Goal: Task Accomplishment & Management: Manage account settings

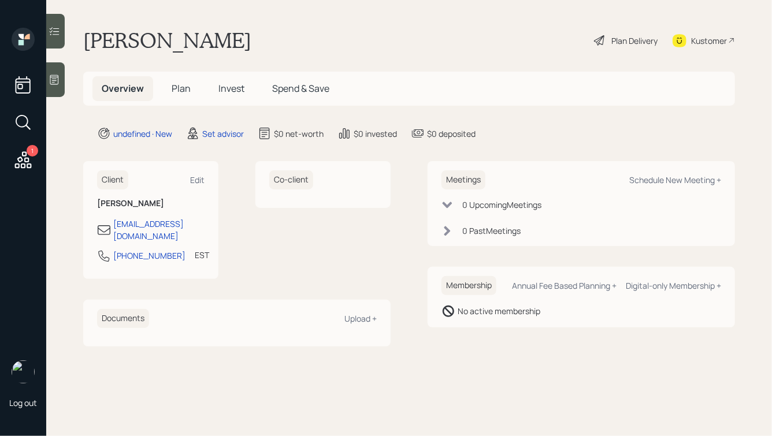
click at [53, 77] on icon at bounding box center [55, 80] width 12 height 12
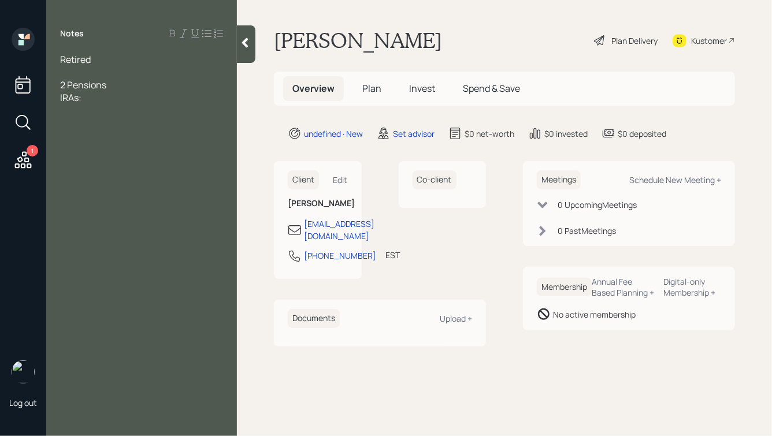
click at [110, 57] on div "Retired" at bounding box center [141, 59] width 163 height 13
click at [104, 102] on div "IRAs:" at bounding box center [141, 97] width 163 height 13
click at [172, 35] on icon at bounding box center [172, 33] width 9 height 9
drag, startPoint x: 109, startPoint y: 99, endPoint x: 42, endPoint y: 25, distance: 100.2
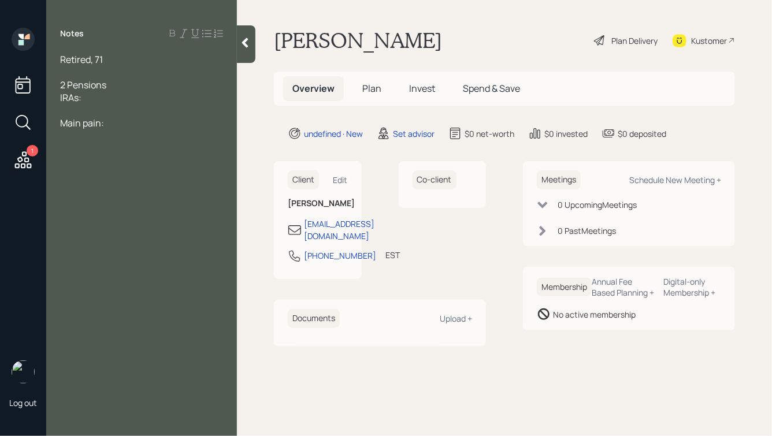
click at [42, 25] on div "1 Log out Notes Retired, 71 2 Pensions IRAs: Main pain: [PERSON_NAME] Plan Deli…" at bounding box center [386, 218] width 772 height 436
click at [94, 81] on span "2 Pensions" at bounding box center [83, 85] width 46 height 13
drag, startPoint x: 61, startPoint y: 58, endPoint x: 123, endPoint y: 131, distance: 95.9
click at [123, 131] on div "Notes Retired, 71 2 Pensions IRAs: Main pain:" at bounding box center [141, 225] width 191 height 395
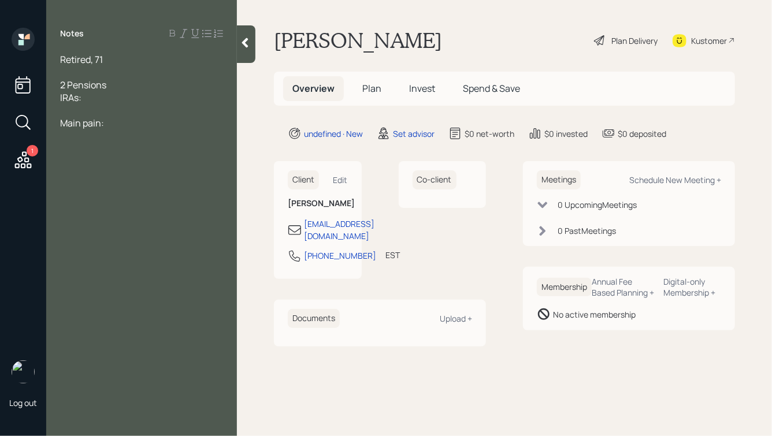
drag, startPoint x: 122, startPoint y: 127, endPoint x: 53, endPoint y: 29, distance: 119.4
click at [53, 29] on div "Notes Retired, 71 2 Pensions IRAs: Main pain:" at bounding box center [141, 225] width 191 height 395
click at [96, 84] on span "2 Pensions" at bounding box center [83, 85] width 46 height 13
click at [117, 88] on div "2 Pensions" at bounding box center [141, 85] width 163 height 13
click at [68, 84] on span "2 Pension" at bounding box center [81, 85] width 42 height 13
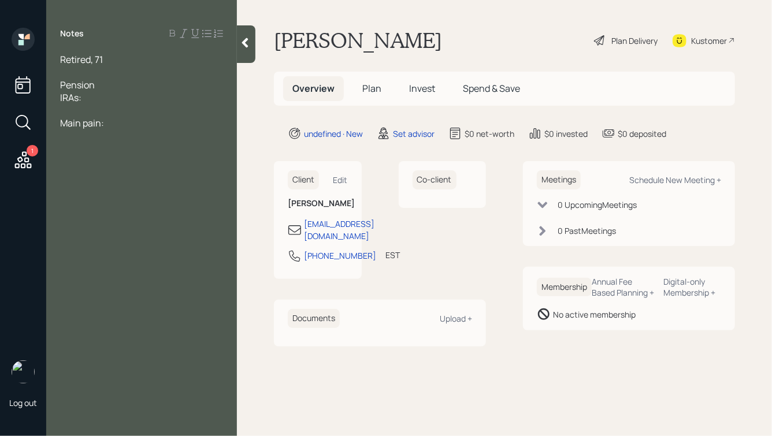
click at [105, 88] on div "Pension" at bounding box center [141, 85] width 163 height 13
click at [128, 59] on div "Retired, 71" at bounding box center [141, 59] width 163 height 13
click at [125, 60] on span "Retired, 71, she's 69" at bounding box center [100, 59] width 81 height 13
click at [155, 57] on div "Retired, 71, wife is 69" at bounding box center [141, 59] width 163 height 13
click at [99, 79] on div at bounding box center [141, 85] width 163 height 13
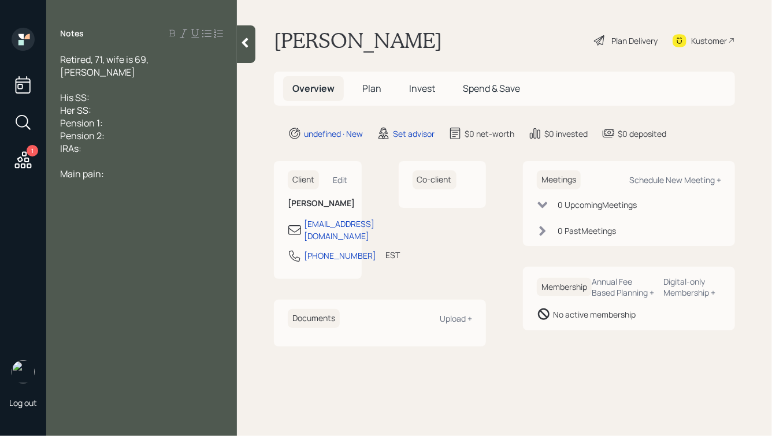
click at [108, 91] on div "His SS:" at bounding box center [141, 97] width 163 height 13
click at [111, 104] on div "Her SS:" at bounding box center [141, 110] width 163 height 13
click at [120, 91] on div "His SS:" at bounding box center [141, 97] width 163 height 13
click at [108, 104] on div "Her SS:" at bounding box center [141, 110] width 163 height 13
click at [140, 91] on div "His SS: $1,400" at bounding box center [141, 97] width 163 height 13
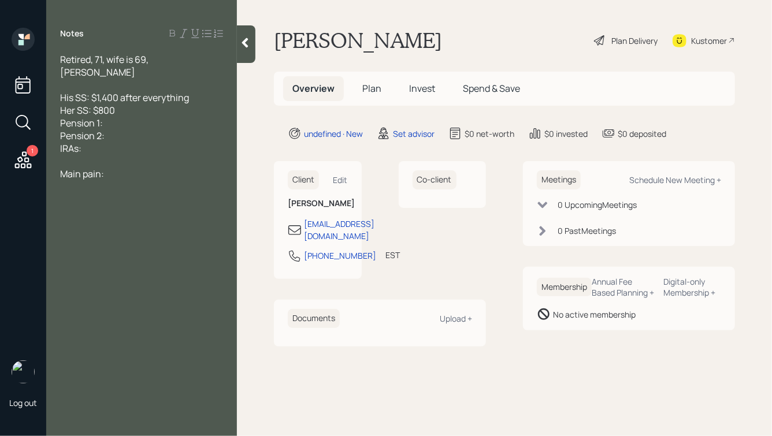
click at [135, 104] on div "Her SS: $800" at bounding box center [141, 110] width 163 height 13
click at [135, 117] on div "Pension 1:" at bounding box center [141, 123] width 163 height 13
click at [98, 117] on span "Pension 1: $8k" at bounding box center [90, 123] width 60 height 13
click at [108, 129] on div "Pension 2:" at bounding box center [141, 135] width 163 height 13
click at [62, 117] on span "Pension: $8k" at bounding box center [87, 123] width 54 height 13
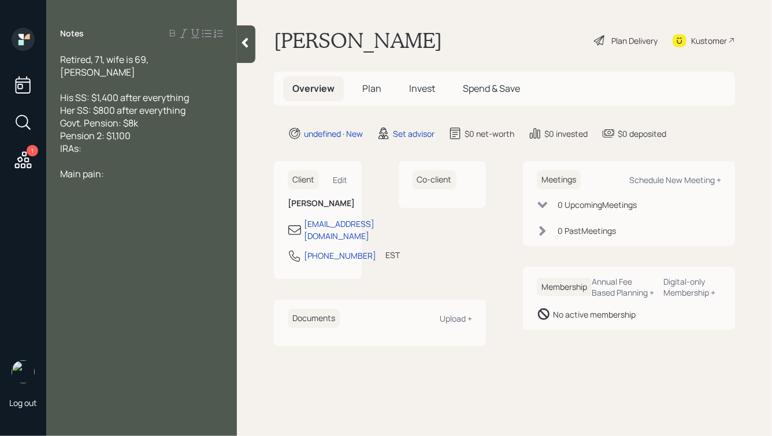
click at [61, 129] on span "Pension 2: $1,100" at bounding box center [95, 135] width 70 height 13
click at [126, 129] on span "State Pension 2: $1,100" at bounding box center [107, 135] width 95 height 13
click at [158, 129] on div "State Pension: $1,100" at bounding box center [141, 135] width 163 height 13
click at [104, 155] on div at bounding box center [141, 161] width 163 height 13
click at [81, 180] on span "IRAs:" at bounding box center [70, 186] width 21 height 13
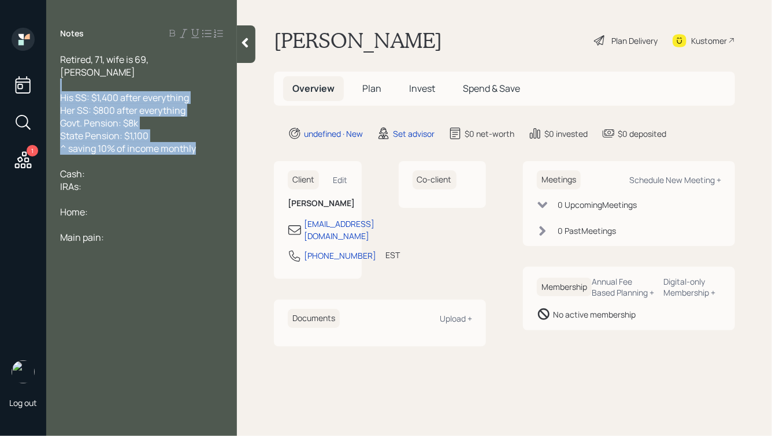
drag, startPoint x: 202, startPoint y: 139, endPoint x: 127, endPoint y: 67, distance: 104.2
click at [127, 67] on div "Retired, 71, wife is 69, [PERSON_NAME] His SS: $1,400 after everything Her SS: …" at bounding box center [141, 148] width 163 height 191
click at [126, 79] on div at bounding box center [141, 85] width 163 height 13
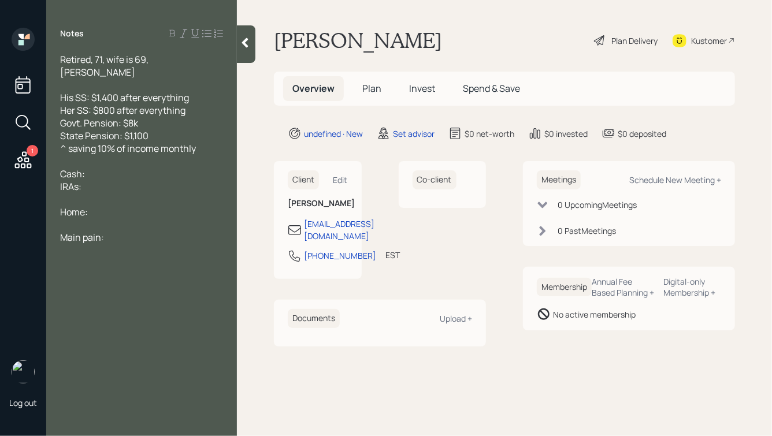
click at [117, 206] on div "Home:" at bounding box center [141, 212] width 163 height 13
click at [109, 168] on div "Cash:" at bounding box center [141, 174] width 163 height 13
click at [115, 180] on div "IRAs:" at bounding box center [141, 186] width 163 height 13
click at [94, 168] on div "Cash:" at bounding box center [141, 174] width 163 height 13
click at [83, 168] on span "Cash: $200k" at bounding box center [86, 174] width 53 height 13
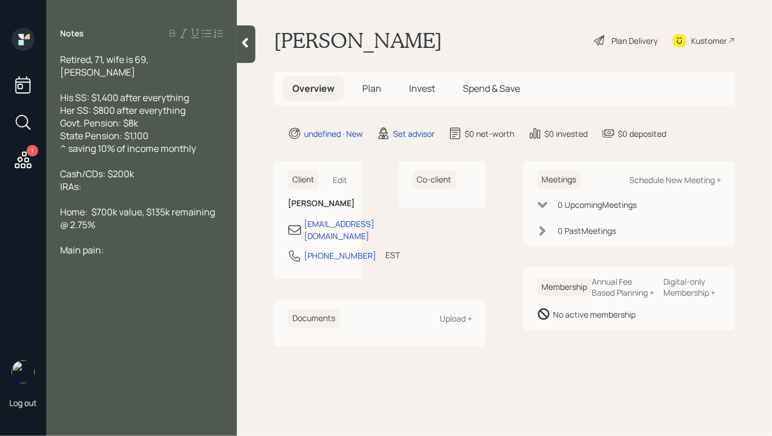
click at [87, 168] on span "Cash/CDs: $200k" at bounding box center [97, 174] width 74 height 13
click at [121, 180] on div "IRAs:" at bounding box center [141, 186] width 163 height 13
click at [132, 232] on div at bounding box center [141, 237] width 163 height 13
click at [132, 244] on div "Main pain:" at bounding box center [141, 250] width 163 height 13
click at [91, 180] on div "IRAs:" at bounding box center [141, 186] width 163 height 13
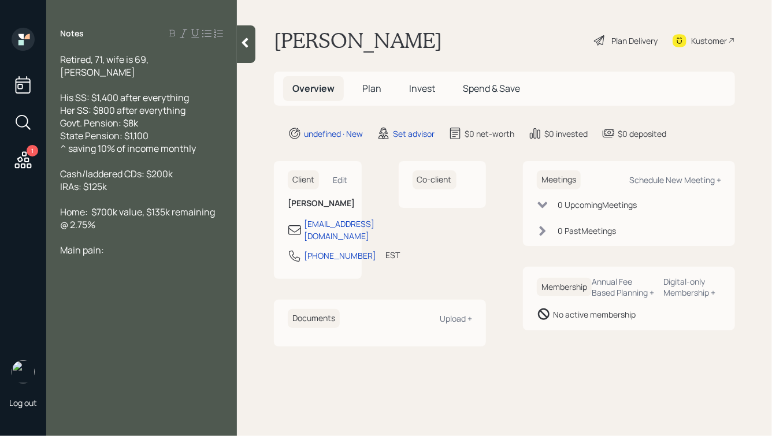
click at [123, 244] on div "Main pain:" at bounding box center [141, 250] width 163 height 13
click at [79, 180] on span "IRAs: $125k" at bounding box center [83, 186] width 47 height 13
click at [106, 180] on div "IRA: $125k" at bounding box center [141, 186] width 163 height 13
click at [74, 180] on span "IRA: $125k" at bounding box center [81, 186] width 42 height 13
click at [246, 38] on icon at bounding box center [245, 43] width 12 height 12
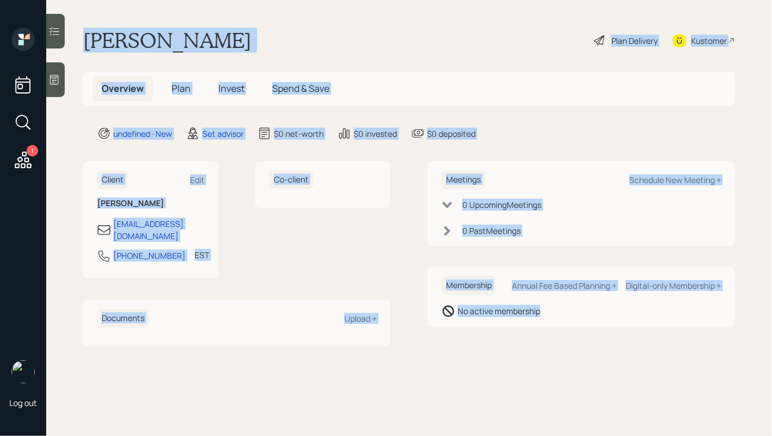
drag, startPoint x: 84, startPoint y: 36, endPoint x: 545, endPoint y: 358, distance: 561.7
click at [545, 358] on main "[PERSON_NAME] Plan Delivery Kustomer Overview Plan Invest Spend & Save undefine…" at bounding box center [409, 218] width 726 height 436
drag, startPoint x: 588, startPoint y: 359, endPoint x: 305, endPoint y: 35, distance: 429.9
click at [305, 35] on main "[PERSON_NAME] Plan Delivery Kustomer Overview Plan Invest Spend & Save undefine…" at bounding box center [409, 218] width 726 height 436
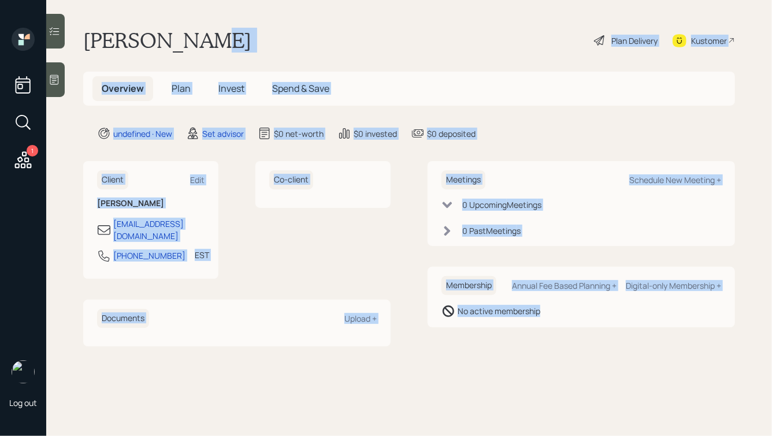
click at [280, 42] on div "[PERSON_NAME] Plan Delivery Kustomer" at bounding box center [409, 40] width 652 height 25
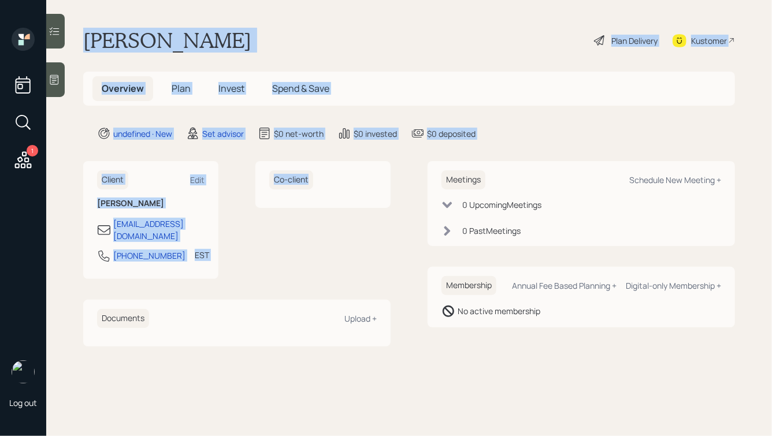
drag, startPoint x: 84, startPoint y: 39, endPoint x: 363, endPoint y: 250, distance: 349.6
click at [363, 250] on main "[PERSON_NAME] Plan Delivery Kustomer Overview Plan Invest Spend & Save undefine…" at bounding box center [409, 218] width 726 height 436
click at [363, 250] on div "Co-client" at bounding box center [322, 220] width 135 height 118
drag, startPoint x: 363, startPoint y: 250, endPoint x: 74, endPoint y: 23, distance: 367.8
click at [74, 23] on main "[PERSON_NAME] Plan Delivery Kustomer Overview Plan Invest Spend & Save undefine…" at bounding box center [409, 218] width 726 height 436
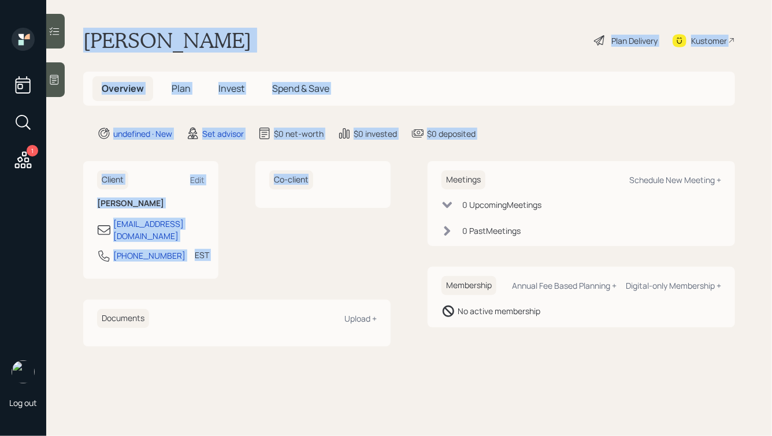
click at [74, 23] on main "[PERSON_NAME] Plan Delivery Kustomer Overview Plan Invest Spend & Save undefine…" at bounding box center [409, 218] width 726 height 436
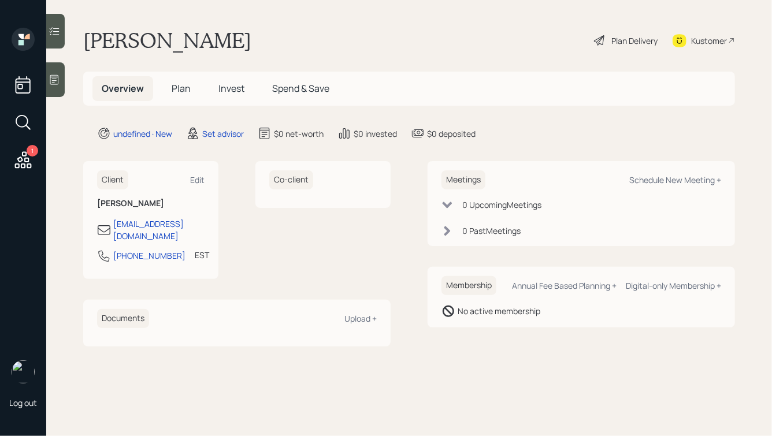
click at [51, 87] on div at bounding box center [55, 79] width 18 height 35
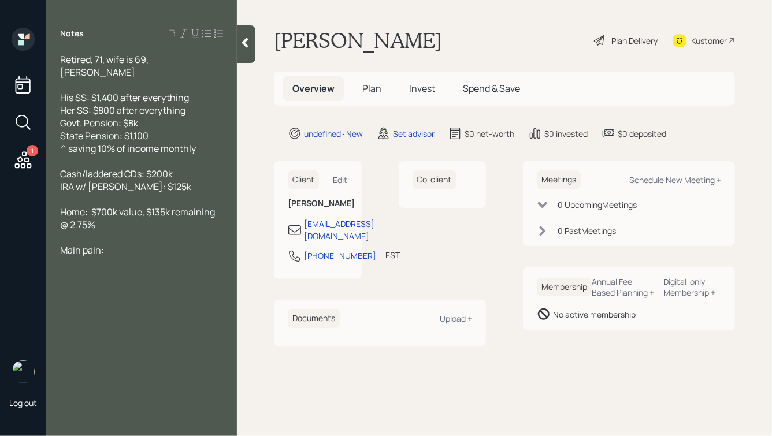
click at [182, 179] on div "Cash/laddered CDs: $200k IRA w/ [PERSON_NAME]: $125k" at bounding box center [141, 180] width 163 height 25
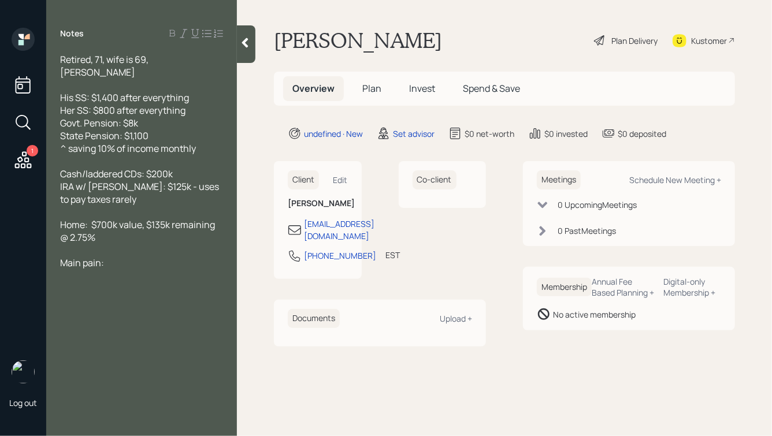
click at [129, 257] on div "Main pain:" at bounding box center [141, 263] width 163 height 13
click at [246, 42] on icon at bounding box center [245, 43] width 12 height 12
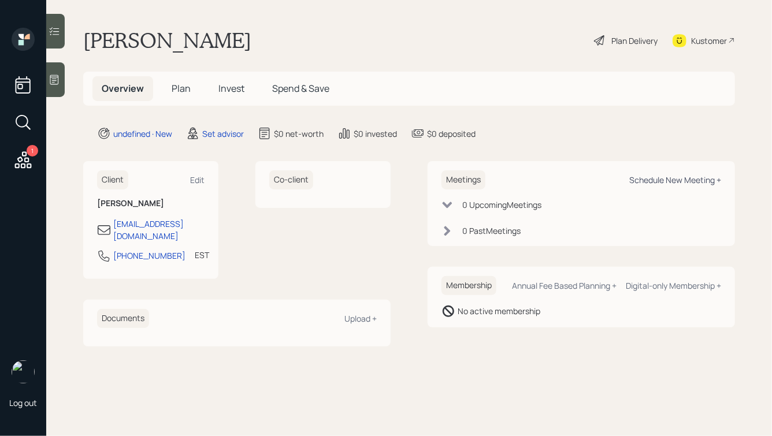
click at [640, 181] on div "Schedule New Meeting +" at bounding box center [675, 179] width 92 height 11
select select "round-[PERSON_NAME]"
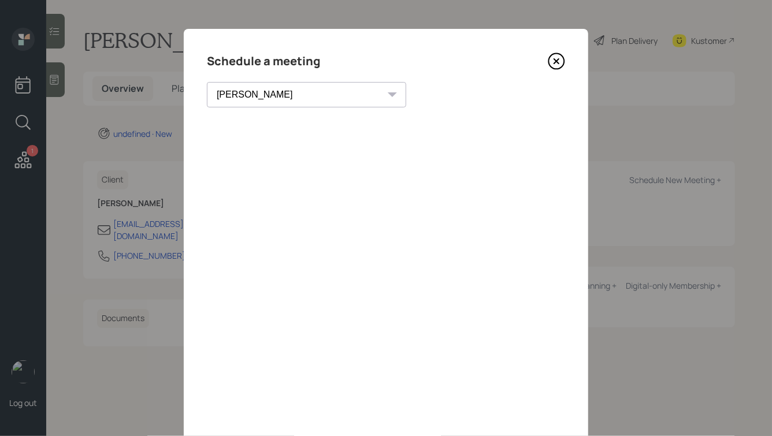
click at [559, 64] on icon at bounding box center [556, 61] width 17 height 17
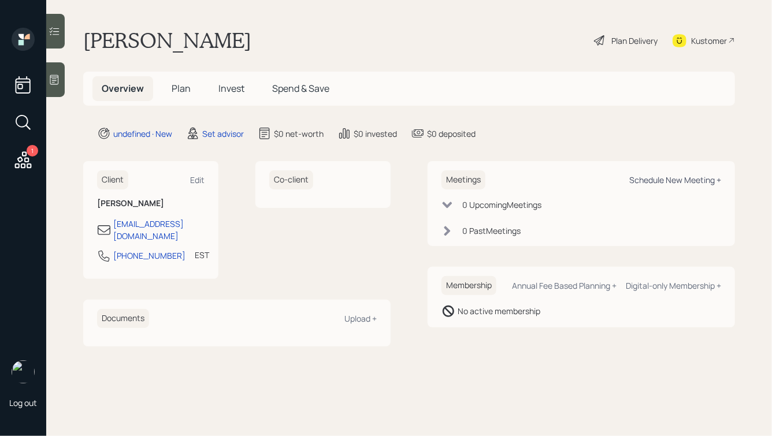
click at [664, 180] on div "Schedule New Meeting +" at bounding box center [675, 179] width 92 height 11
select select "round-[PERSON_NAME]"
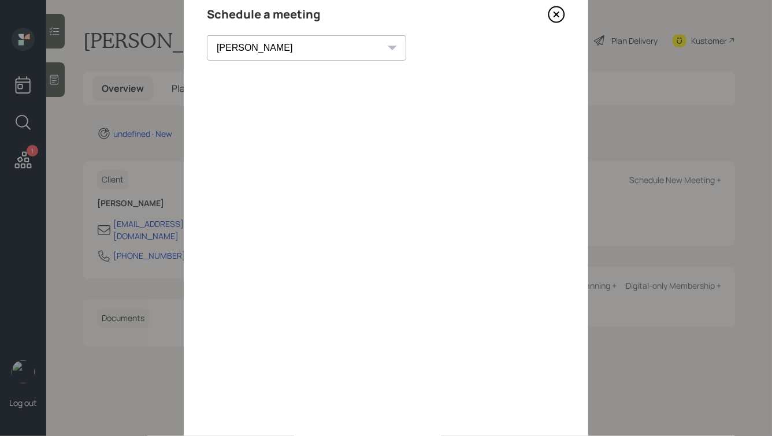
scroll to position [83, 0]
